Goal: Download file/media

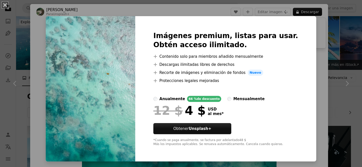
scroll to position [292, 0]
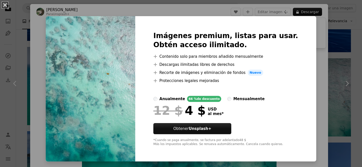
click at [3, 5] on button "An X shape" at bounding box center [5, 5] width 6 height 6
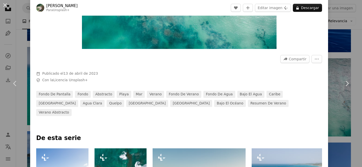
scroll to position [155, 0]
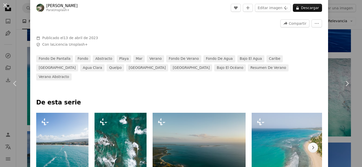
click at [356, 49] on div "An X shape Chevron left Chevron right [PERSON_NAME] Para Unsplash+ A heart A pl…" at bounding box center [181, 83] width 362 height 167
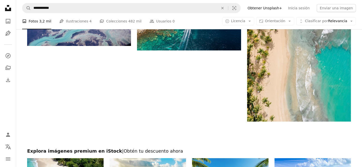
scroll to position [738, 0]
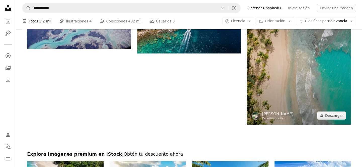
click at [302, 82] on img at bounding box center [299, 55] width 104 height 139
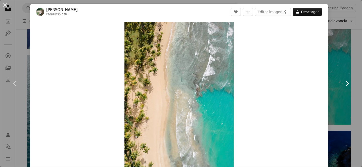
click at [360, 85] on link "Chevron right" at bounding box center [347, 83] width 30 height 48
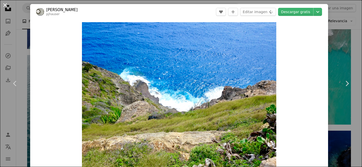
click at [3, 6] on button "An X shape" at bounding box center [5, 5] width 6 height 6
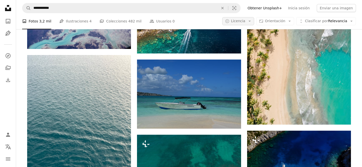
click at [250, 21] on icon "Arrow down" at bounding box center [250, 21] width 5 height 5
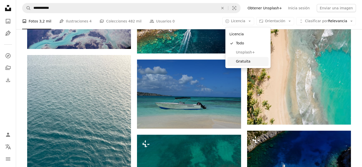
click at [248, 60] on span "Gratuita" at bounding box center [251, 61] width 31 height 5
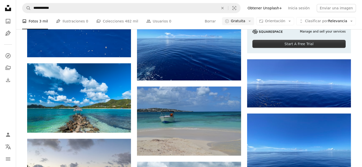
scroll to position [209, 0]
